Goal: Transaction & Acquisition: Book appointment/travel/reservation

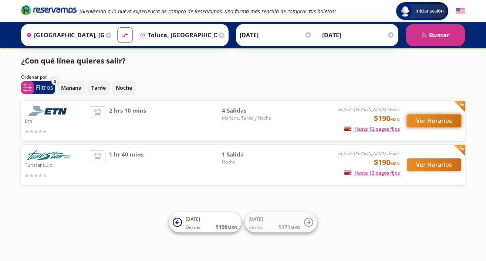
click at [445, 122] on button "Ver Horarios" at bounding box center [434, 121] width 54 height 13
click at [437, 163] on button "Ver Horarios" at bounding box center [434, 165] width 54 height 13
click at [436, 124] on button "Ver Horarios" at bounding box center [434, 121] width 54 height 13
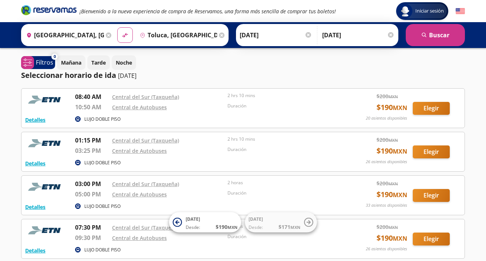
click at [87, 35] on input "[GEOGRAPHIC_DATA], [GEOGRAPHIC_DATA]" at bounding box center [63, 35] width 81 height 18
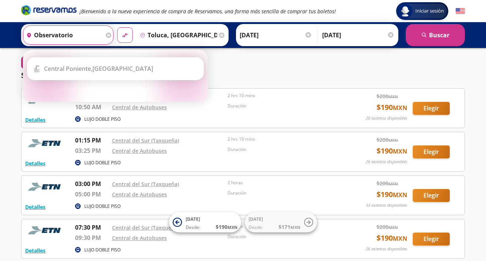
click at [117, 27] on button "material-symbols:compare-arrows-rounded" at bounding box center [125, 35] width 16 height 16
type input "Toluca, [GEOGRAPHIC_DATA]"
type input "[GEOGRAPHIC_DATA], [GEOGRAPHIC_DATA]"
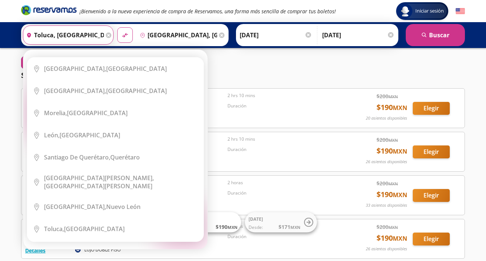
drag, startPoint x: 86, startPoint y: 34, endPoint x: 11, endPoint y: 20, distance: 76.7
click at [23, 26] on input "Toluca, [GEOGRAPHIC_DATA]" at bounding box center [63, 35] width 81 height 18
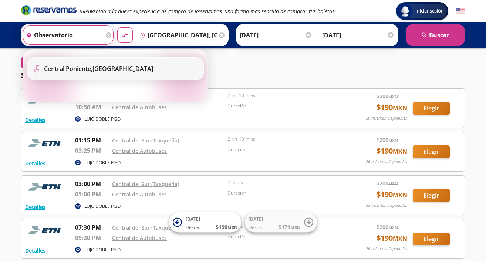
click at [63, 61] on li "Terminal Icon" at bounding box center [115, 69] width 176 height 22
type input "[GEOGRAPHIC_DATA], [GEOGRAPHIC_DATA]"
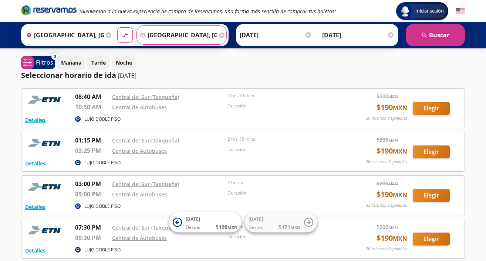
click at [165, 34] on input "[GEOGRAPHIC_DATA], [GEOGRAPHIC_DATA]" at bounding box center [177, 35] width 81 height 18
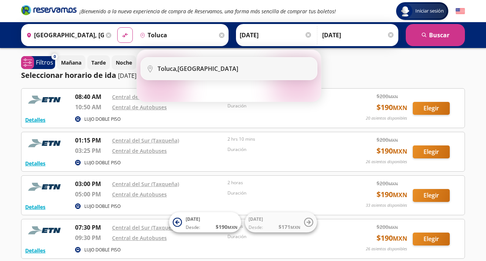
click at [190, 71] on div "Toluca, [GEOGRAPHIC_DATA]" at bounding box center [198, 69] width 81 height 8
type input "Toluca, [GEOGRAPHIC_DATA]"
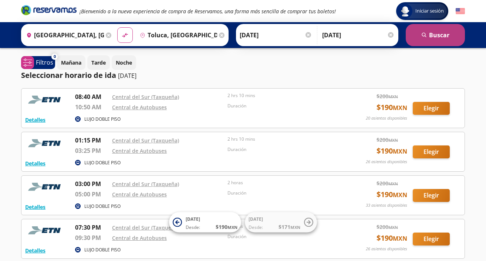
click at [449, 31] on button "search [GEOGRAPHIC_DATA]" at bounding box center [435, 35] width 59 height 22
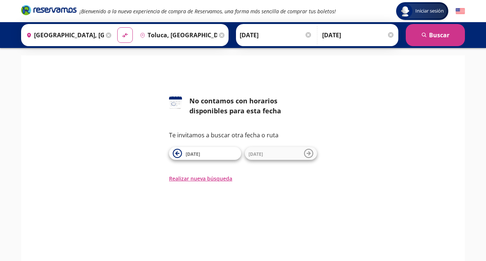
scroll to position [2, 0]
